Goal: Navigation & Orientation: Find specific page/section

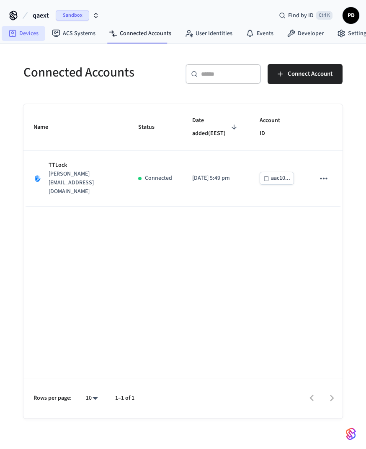
click at [24, 36] on link "Devices" at bounding box center [23, 33] width 43 height 15
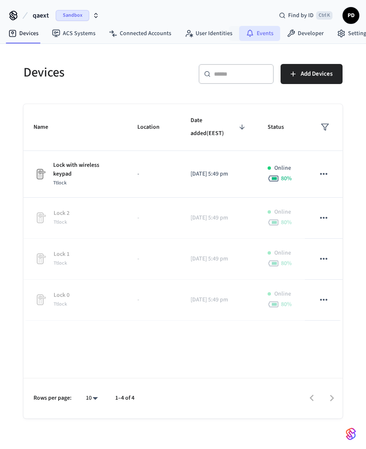
click at [250, 38] on link "Events" at bounding box center [259, 33] width 41 height 15
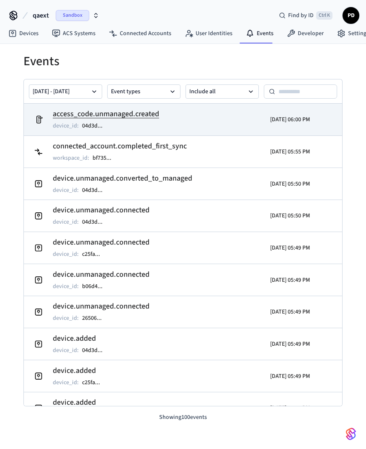
click at [162, 116] on td "access_code.unmanaged.created device_id : 04d3d ..." at bounding box center [132, 119] width 203 height 23
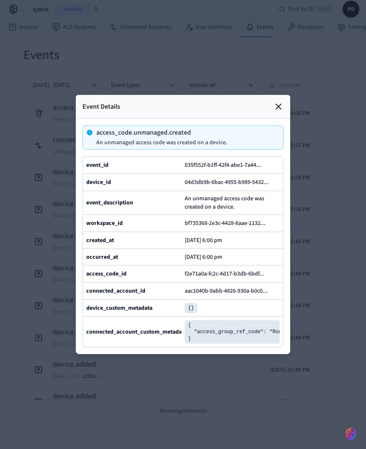
scroll to position [13, 0]
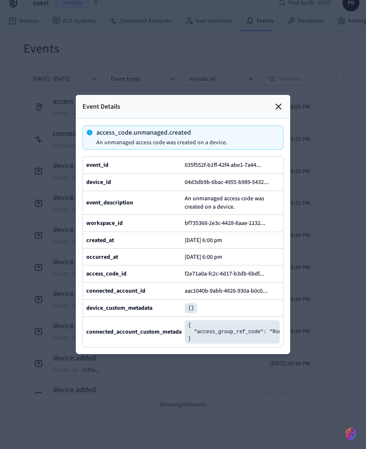
click at [321, 181] on div at bounding box center [183, 224] width 366 height 449
click at [280, 104] on icon at bounding box center [278, 106] width 5 height 5
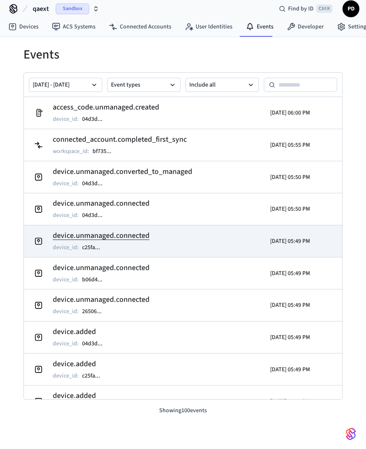
scroll to position [0, 0]
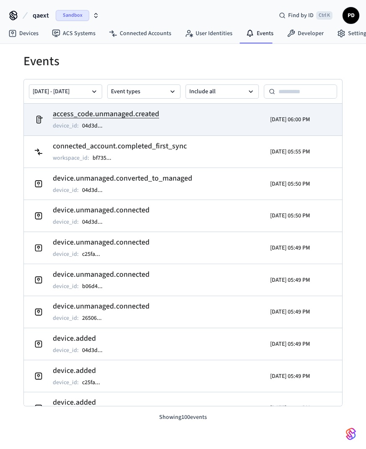
click at [182, 117] on td "access_code.unmanaged.created device_id : 04d3d ..." at bounding box center [132, 119] width 203 height 23
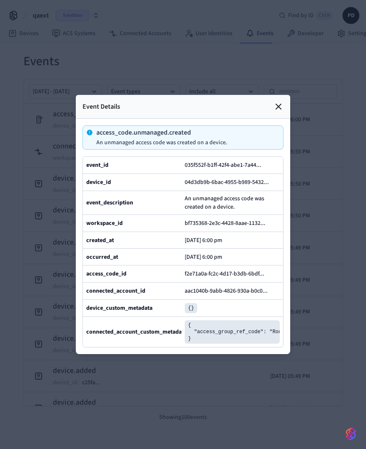
click at [327, 155] on div at bounding box center [183, 224] width 366 height 449
click at [279, 102] on icon at bounding box center [278, 107] width 10 height 10
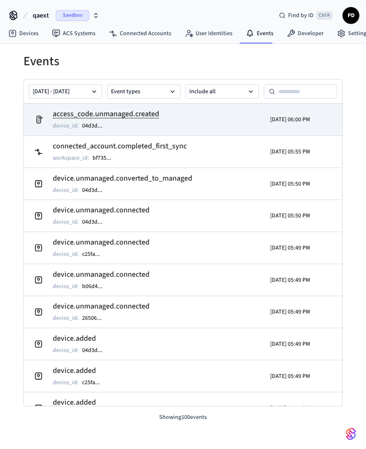
click at [188, 116] on td "access_code.unmanaged.created device_id : 04d3d ..." at bounding box center [132, 119] width 203 height 23
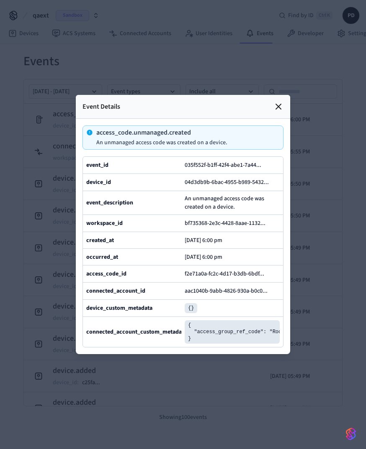
click at [279, 102] on icon at bounding box center [278, 107] width 10 height 10
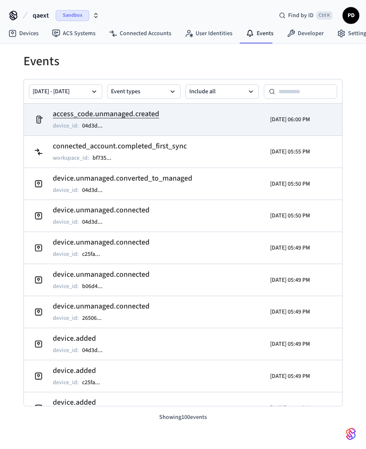
click at [157, 116] on h2 "access_code.unmanaged.created" at bounding box center [106, 114] width 106 height 12
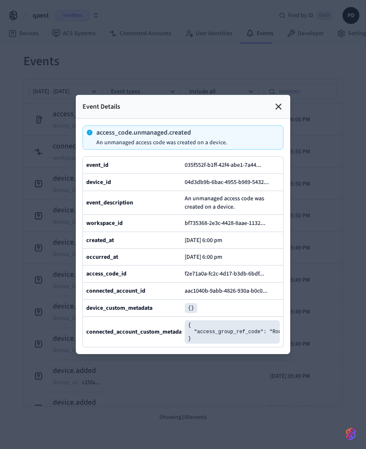
click at [279, 104] on icon at bounding box center [278, 106] width 5 height 5
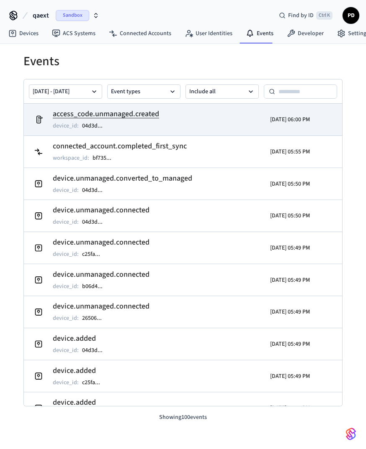
click at [144, 116] on h2 "access_code.unmanaged.created" at bounding box center [106, 114] width 106 height 12
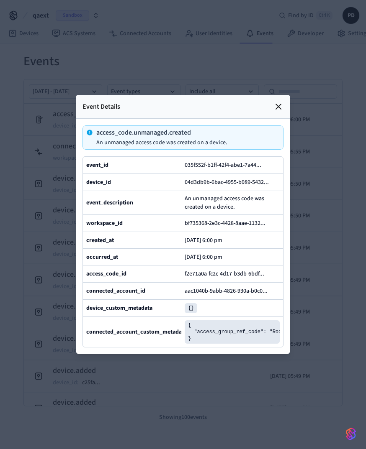
click at [276, 104] on icon at bounding box center [278, 106] width 5 height 5
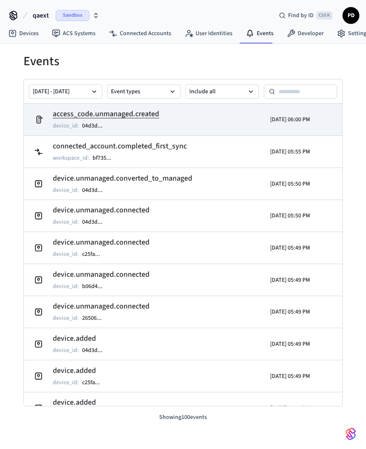
click at [206, 113] on td "access_code.unmanaged.created device_id : 04d3d ..." at bounding box center [132, 119] width 203 height 23
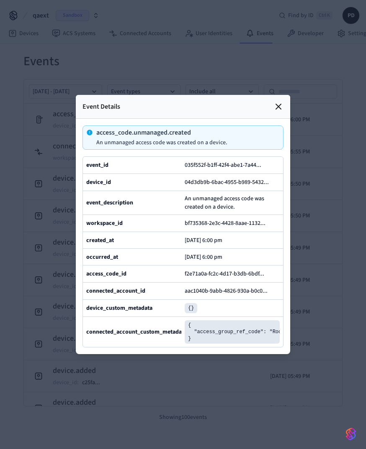
click at [279, 102] on icon at bounding box center [278, 107] width 10 height 10
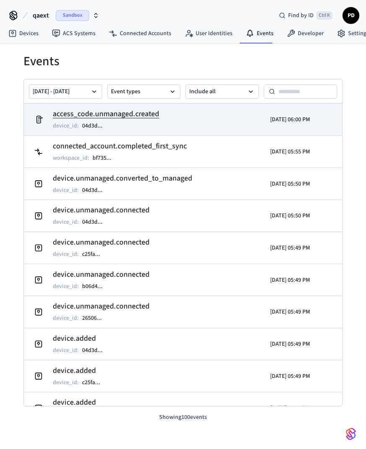
click at [243, 114] on div "2025/09/24 06:00 PM" at bounding box center [271, 119] width 76 height 23
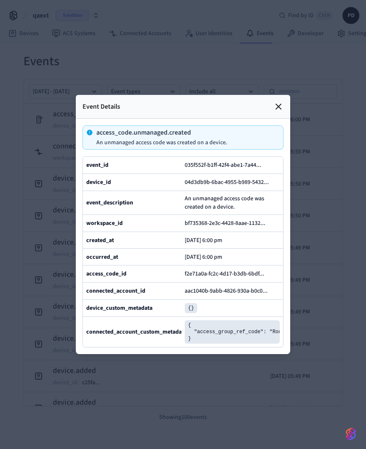
click at [276, 102] on icon at bounding box center [278, 107] width 10 height 10
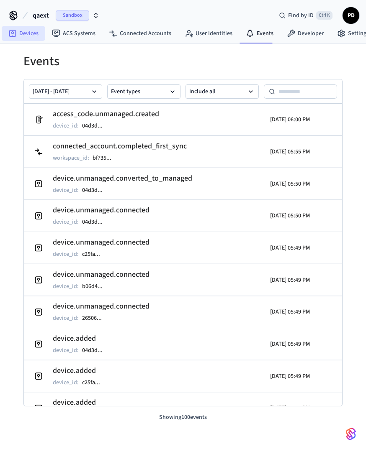
click at [36, 30] on link "Devices" at bounding box center [23, 33] width 43 height 15
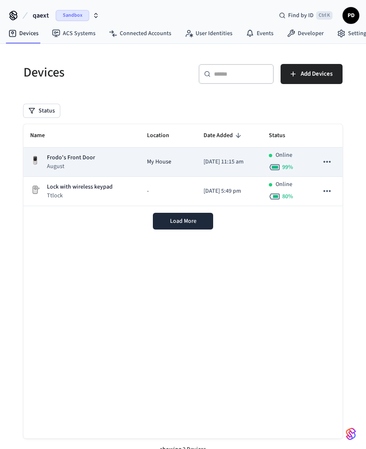
click at [80, 159] on p "Frodo's Front Door" at bounding box center [71, 157] width 48 height 9
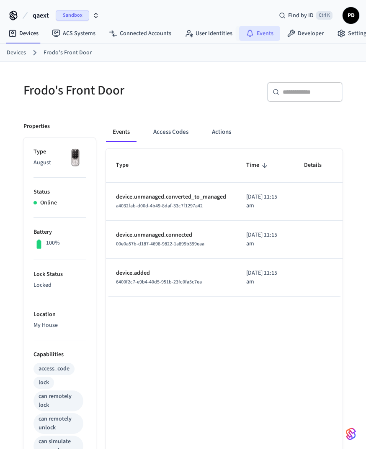
click at [270, 39] on link "Events" at bounding box center [259, 33] width 41 height 15
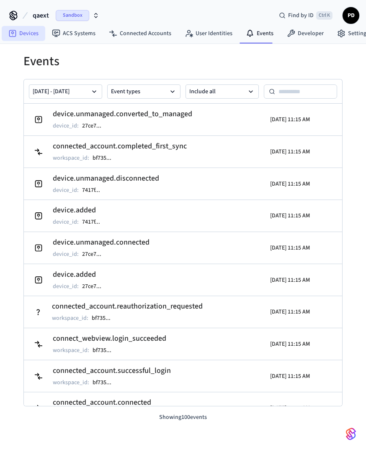
click at [20, 32] on link "Devices" at bounding box center [23, 33] width 43 height 15
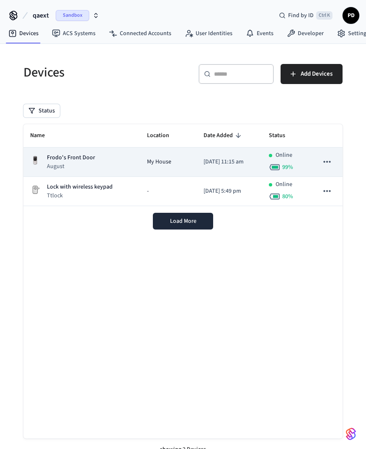
click at [82, 153] on td "Frodo's Front Door August" at bounding box center [81, 162] width 117 height 29
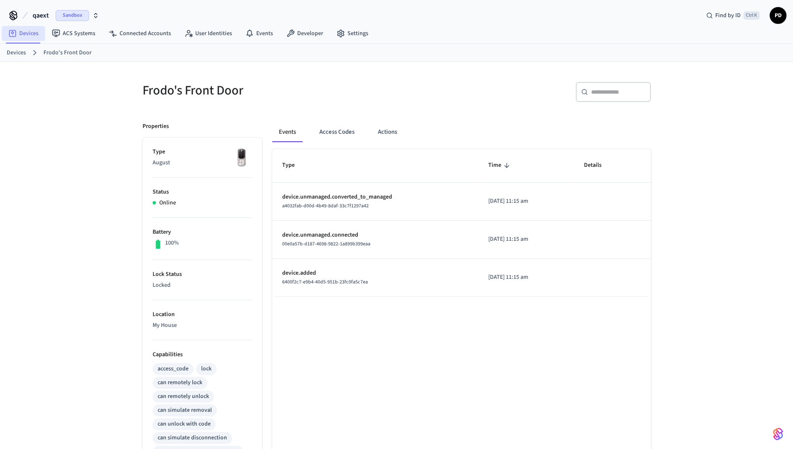
click at [33, 30] on link "Devices" at bounding box center [23, 33] width 43 height 15
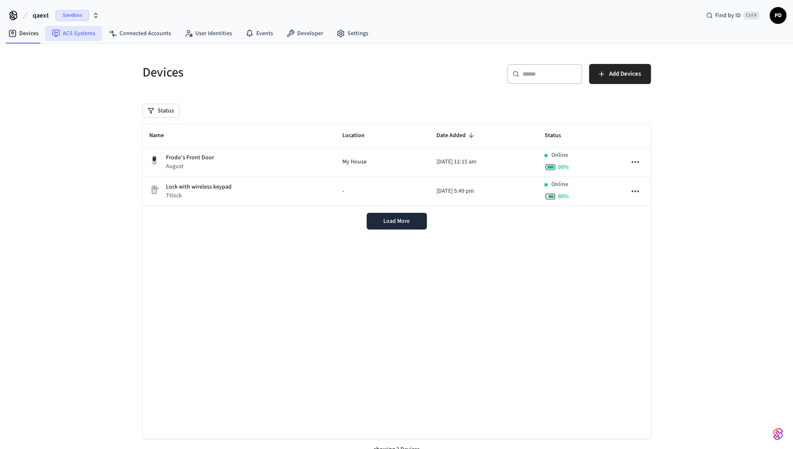
click at [61, 30] on link "ACS Systems" at bounding box center [73, 33] width 57 height 15
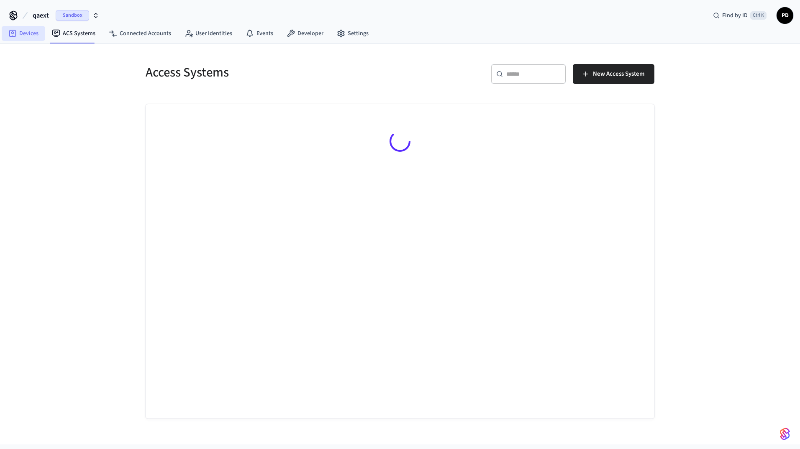
click at [31, 35] on link "Devices" at bounding box center [23, 33] width 43 height 15
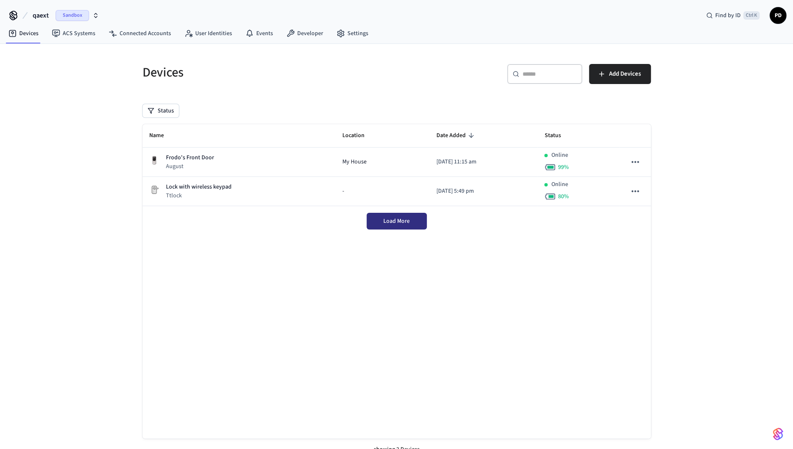
click at [365, 224] on button "Load More" at bounding box center [397, 221] width 60 height 17
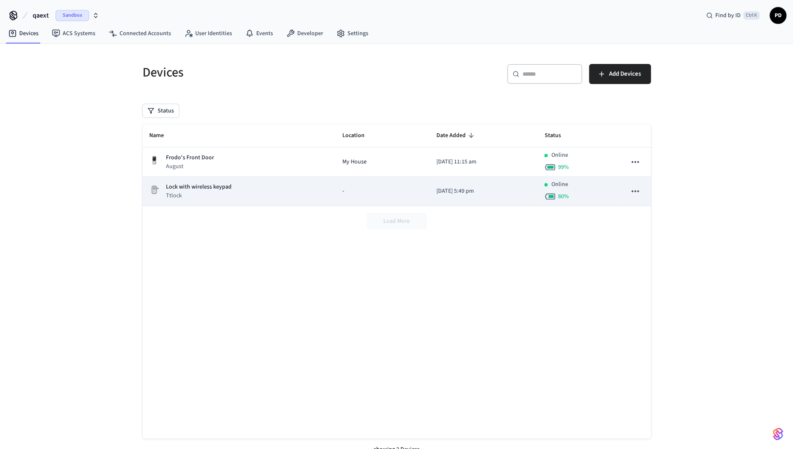
click at [279, 192] on div "Lock with wireless keypad Ttlock" at bounding box center [239, 191] width 180 height 17
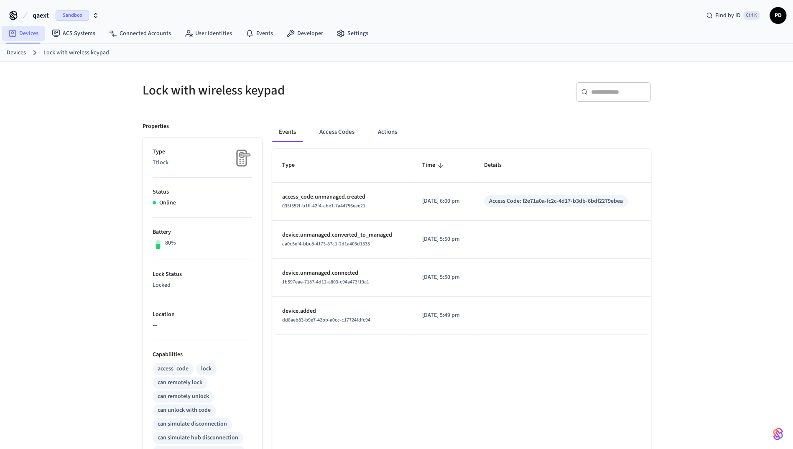
click at [27, 29] on link "Devices" at bounding box center [23, 33] width 43 height 15
